Goal: Information Seeking & Learning: Check status

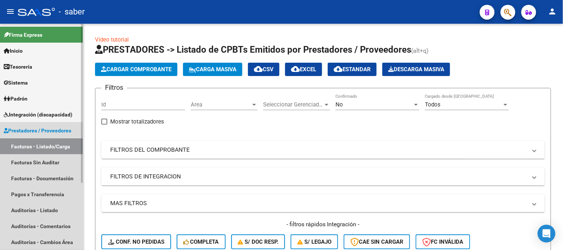
click at [29, 127] on span "Prestadores / Proveedores" at bounding box center [38, 131] width 68 height 8
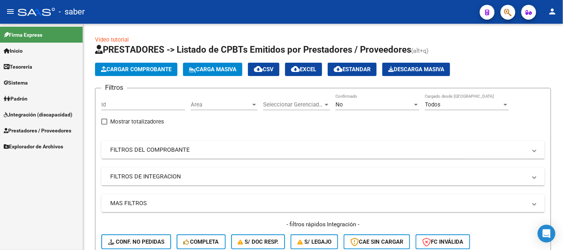
click at [42, 114] on span "Integración (discapacidad)" at bounding box center [38, 115] width 69 height 8
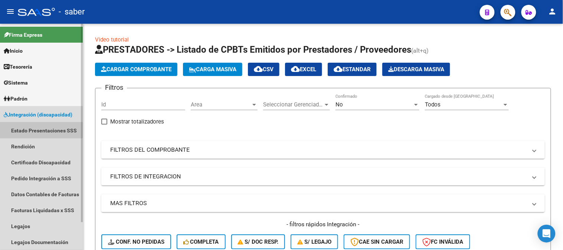
click at [35, 127] on link "Estado Presentaciones SSS" at bounding box center [41, 130] width 83 height 16
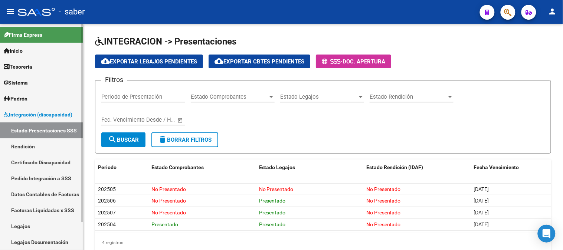
click at [30, 145] on link "Rendición" at bounding box center [41, 146] width 83 height 16
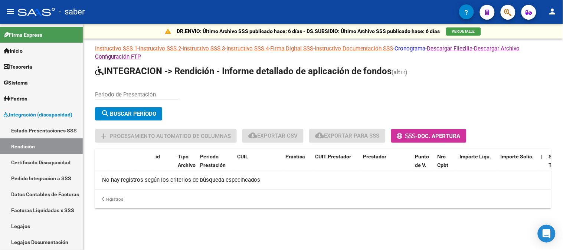
click at [424, 45] on link "Cronograma" at bounding box center [410, 48] width 31 height 7
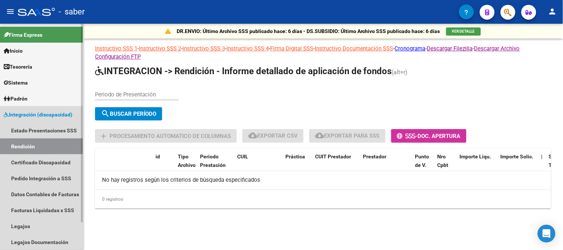
drag, startPoint x: 52, startPoint y: 120, endPoint x: 50, endPoint y: 127, distance: 6.9
click at [52, 121] on link "Integración (discapacidad)" at bounding box center [41, 115] width 83 height 16
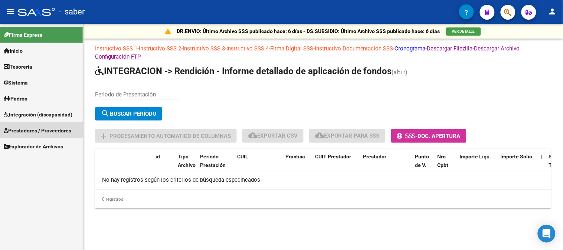
click at [30, 124] on link "Prestadores / Proveedores" at bounding box center [41, 130] width 83 height 16
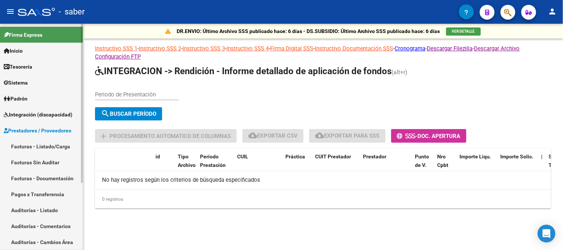
click at [40, 150] on link "Facturas - Listado/Carga" at bounding box center [41, 146] width 83 height 16
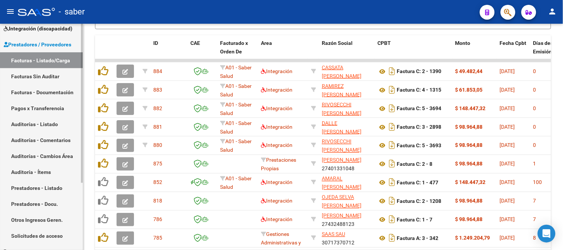
scroll to position [95, 0]
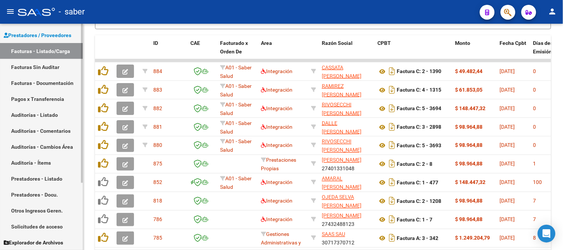
click at [46, 224] on link "Solicitudes de acceso" at bounding box center [41, 227] width 83 height 16
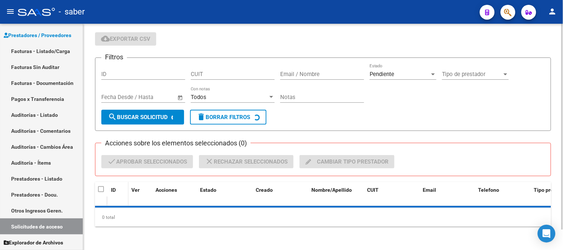
scroll to position [39, 0]
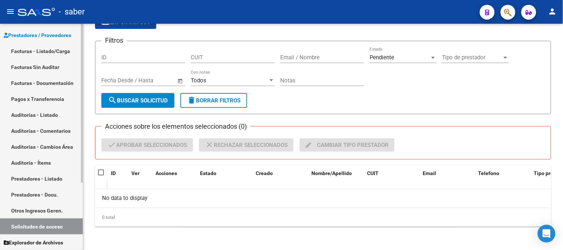
click at [49, 46] on link "Facturas - Listado/Carga" at bounding box center [41, 51] width 83 height 16
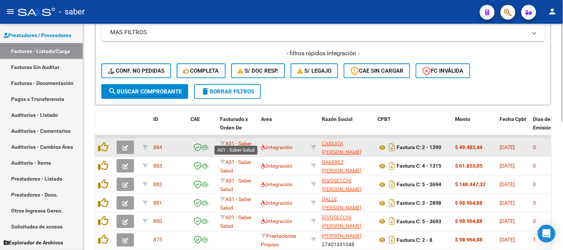
scroll to position [212, 0]
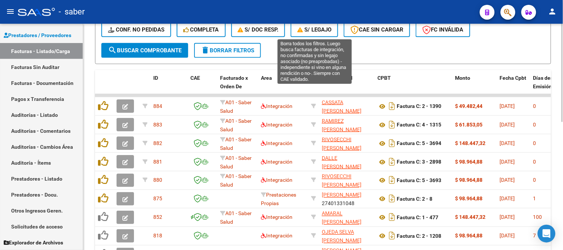
click at [331, 27] on span "S/ legajo" at bounding box center [314, 29] width 34 height 7
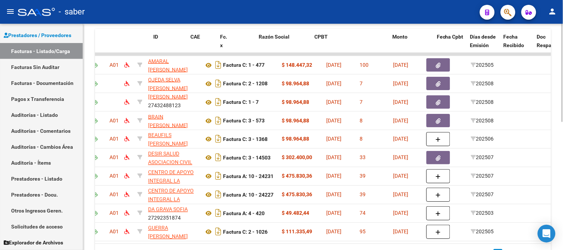
scroll to position [0, 0]
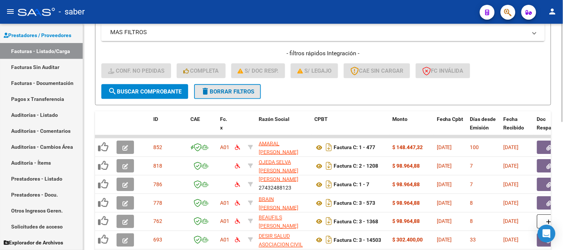
click at [237, 92] on span "delete Borrar Filtros" at bounding box center [227, 91] width 53 height 7
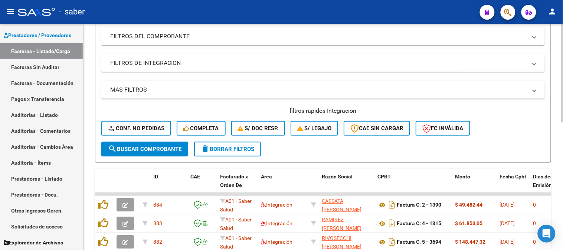
scroll to position [171, 0]
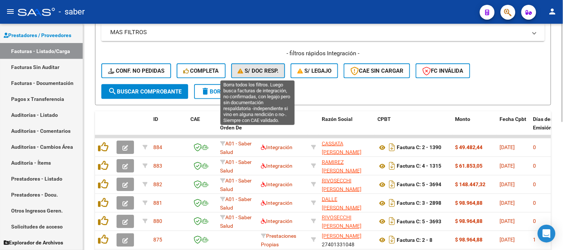
click at [251, 71] on span "S/ Doc Resp." at bounding box center [258, 71] width 41 height 7
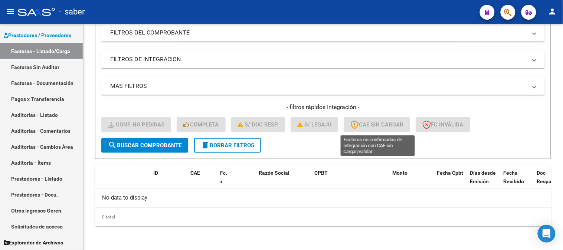
scroll to position [116, 0]
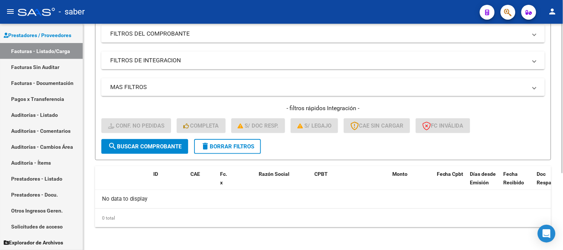
click at [219, 148] on span "delete Borrar Filtros" at bounding box center [227, 146] width 53 height 7
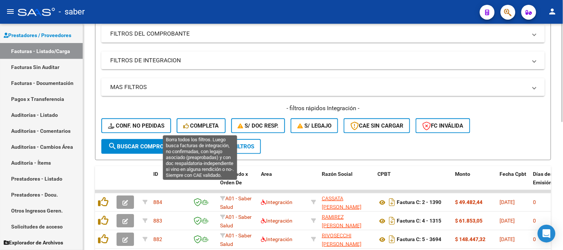
click at [205, 124] on span "Completa" at bounding box center [201, 125] width 36 height 7
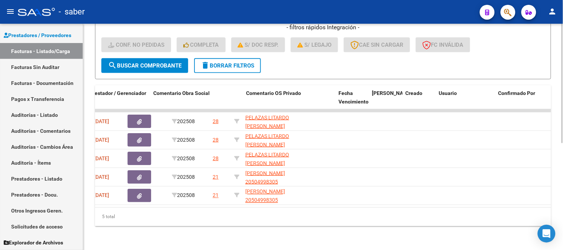
scroll to position [0, 0]
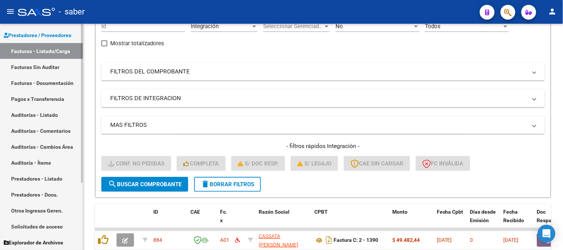
click at [45, 229] on link "Solicitudes de acceso" at bounding box center [41, 227] width 83 height 16
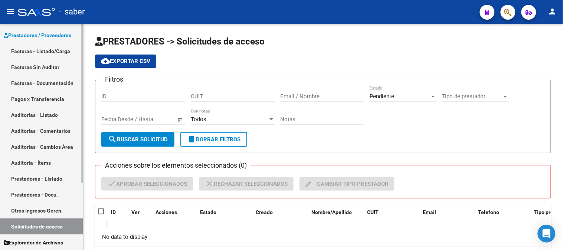
scroll to position [54, 0]
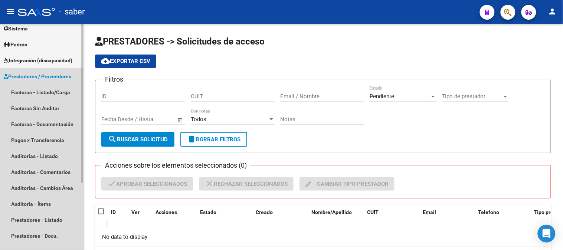
click at [43, 76] on span "Prestadores / Proveedores" at bounding box center [38, 76] width 68 height 8
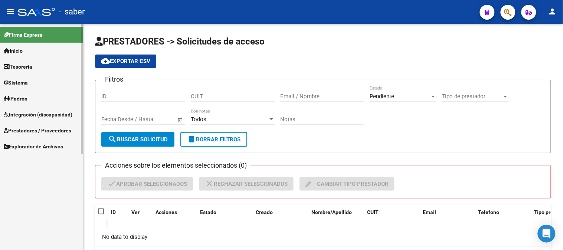
scroll to position [0, 0]
click at [33, 118] on span "Integración (discapacidad)" at bounding box center [38, 115] width 69 height 8
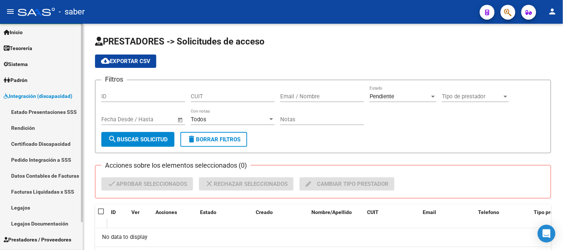
scroll to position [32, 0]
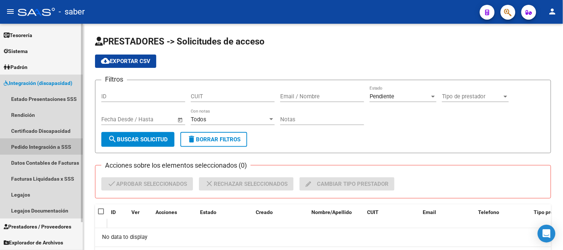
click at [44, 143] on link "Pedido Integración a SSS" at bounding box center [41, 147] width 83 height 16
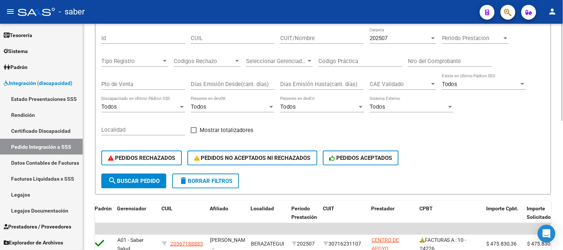
scroll to position [53, 0]
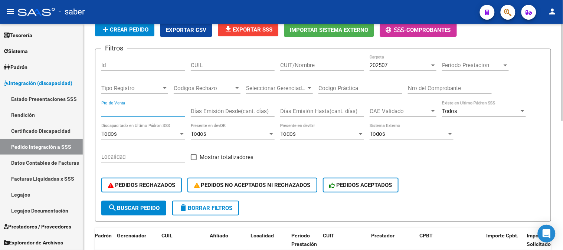
click at [169, 113] on input "Pto de Venta" at bounding box center [143, 111] width 84 height 7
type input "8"
click at [455, 84] on div "Nro del Comprobante" at bounding box center [450, 86] width 84 height 16
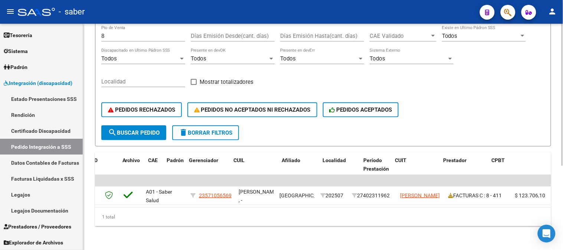
scroll to position [0, 0]
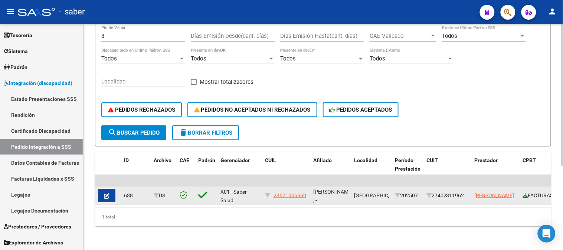
type input "411"
click at [527, 193] on icon at bounding box center [525, 195] width 5 height 5
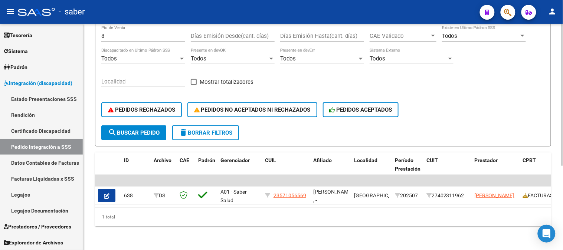
click at [206, 134] on form "Filtros Id CUIL CUIT/Nombre 202507 Carpeta Periodo Prestacion Periodo Prestacio…" at bounding box center [323, 59] width 456 height 173
click at [208, 133] on button "delete Borrar Filtros" at bounding box center [205, 132] width 67 height 15
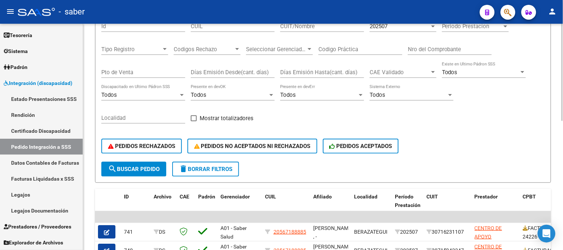
scroll to position [51, 0]
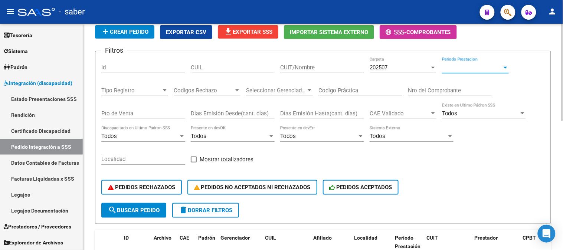
click at [470, 68] on span "Periodo Prestacion" at bounding box center [472, 67] width 60 height 7
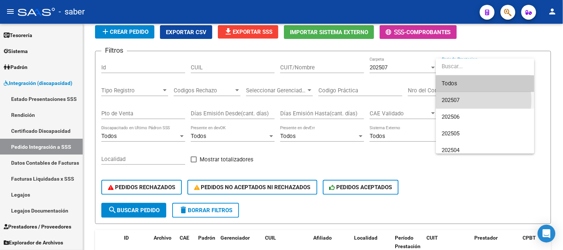
click at [462, 100] on span "202507" at bounding box center [485, 100] width 86 height 17
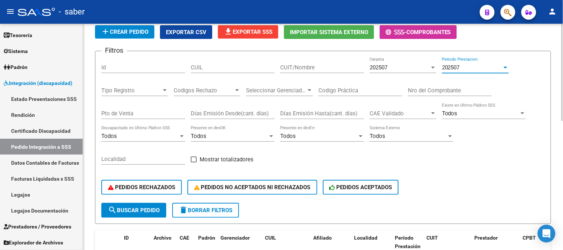
click at [149, 206] on button "search Buscar Pedido" at bounding box center [133, 210] width 65 height 15
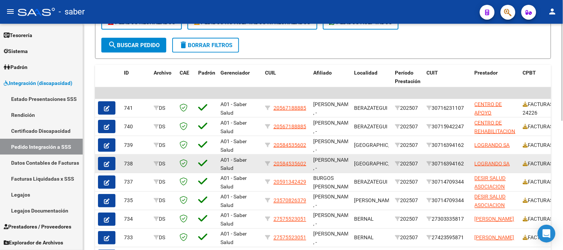
scroll to position [257, 0]
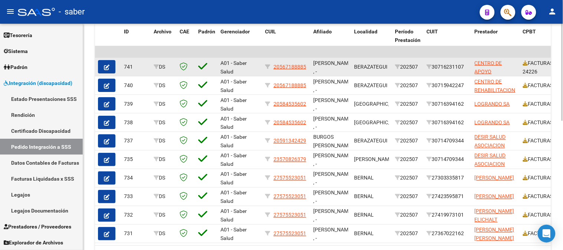
click at [451, 67] on div "30716231107" at bounding box center [447, 67] width 42 height 9
copy div "30716231107"
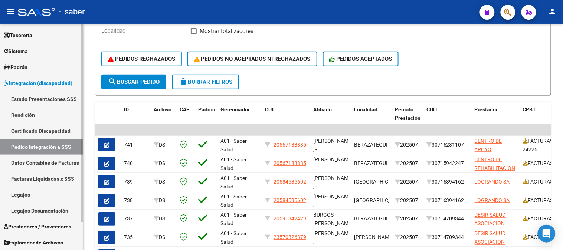
scroll to position [177, 0]
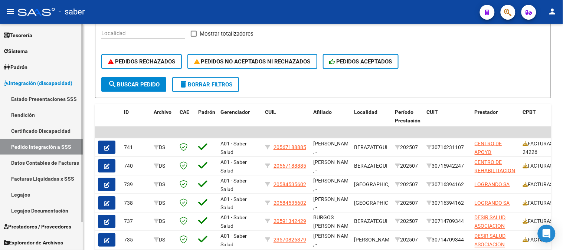
click at [50, 164] on link "Datos Contables de Facturas" at bounding box center [41, 163] width 83 height 16
